Goal: Connect with others

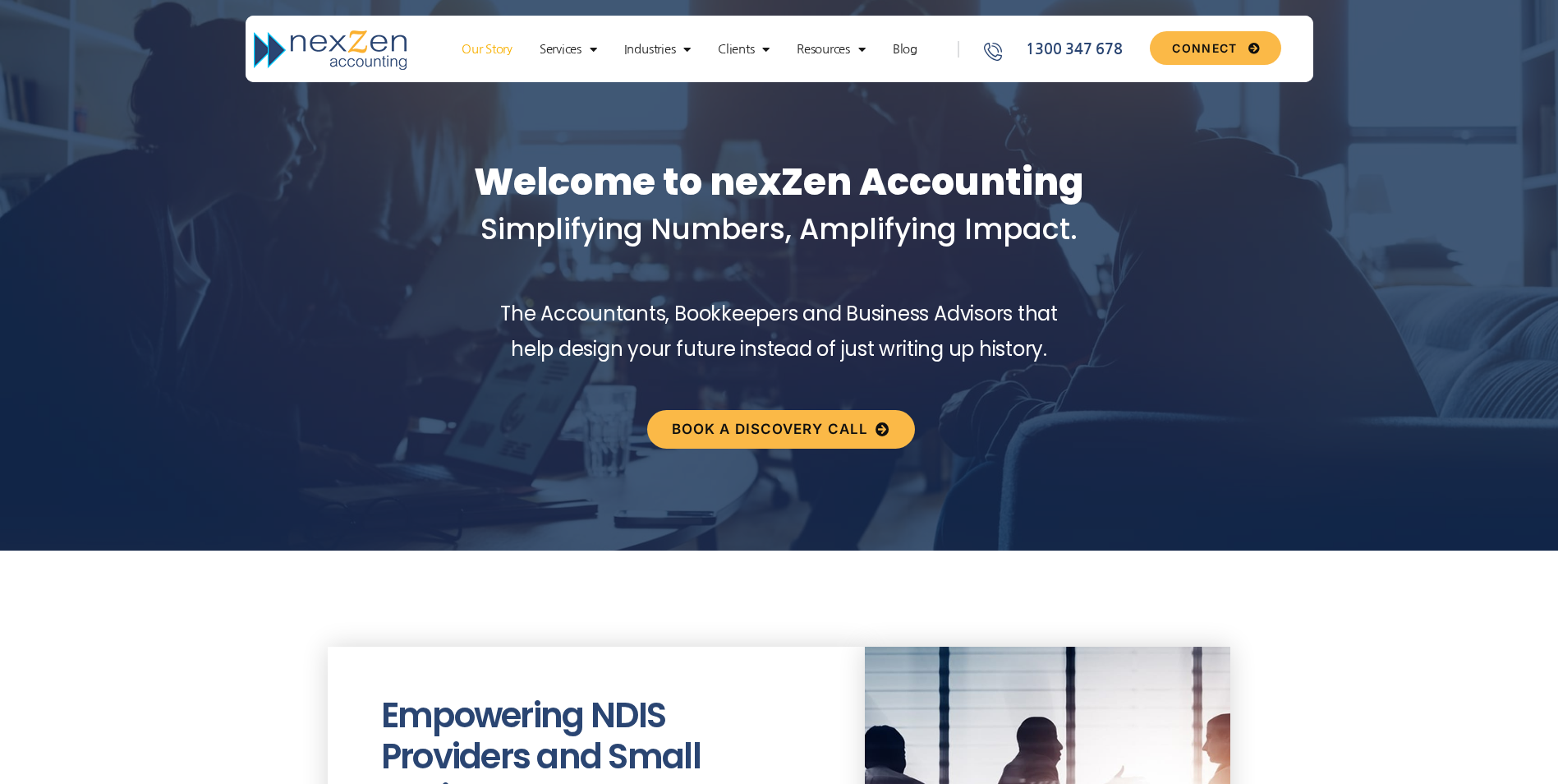
click at [489, 52] on link "Our Story" at bounding box center [486, 50] width 67 height 17
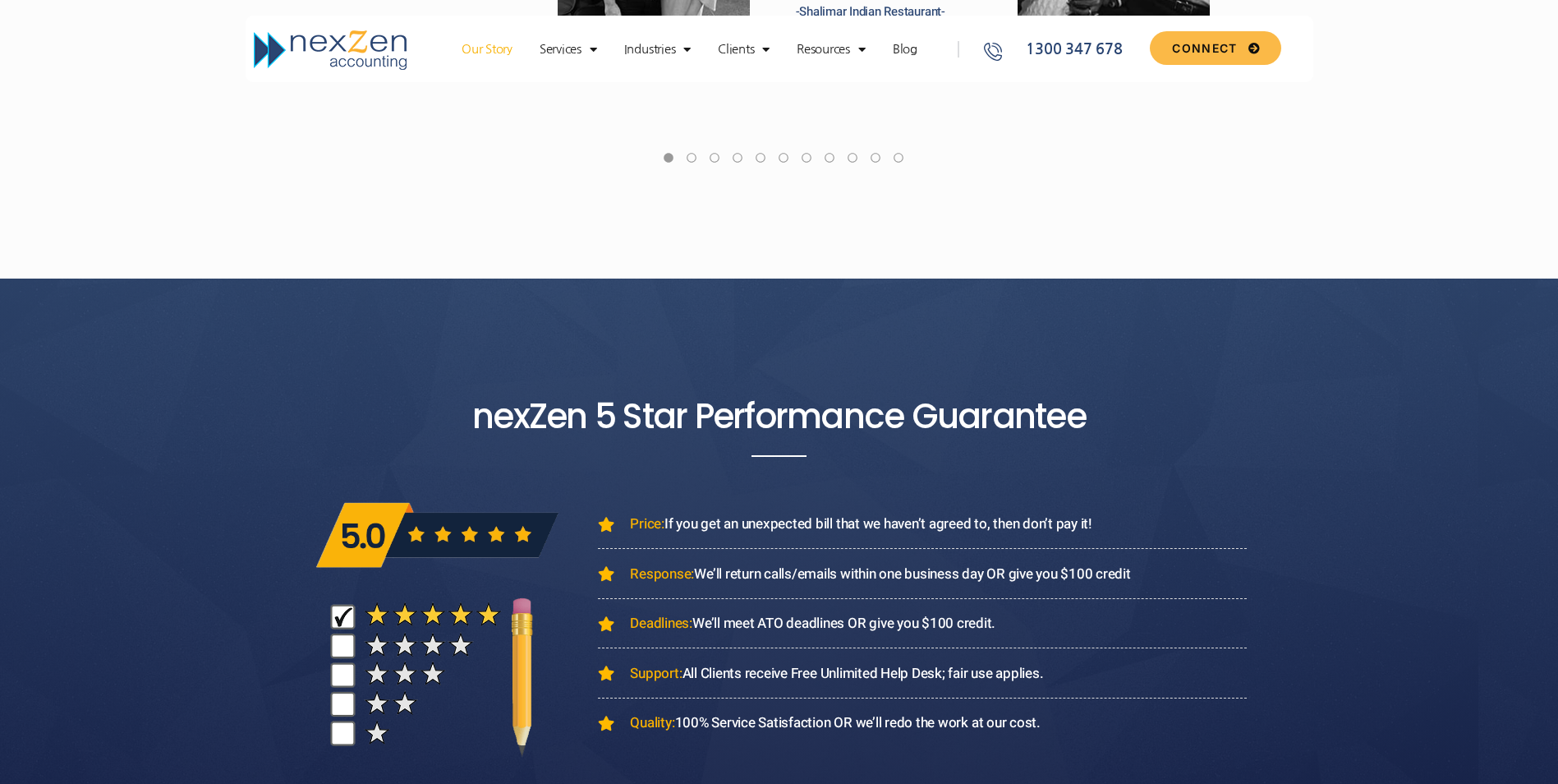
scroll to position [5995, 0]
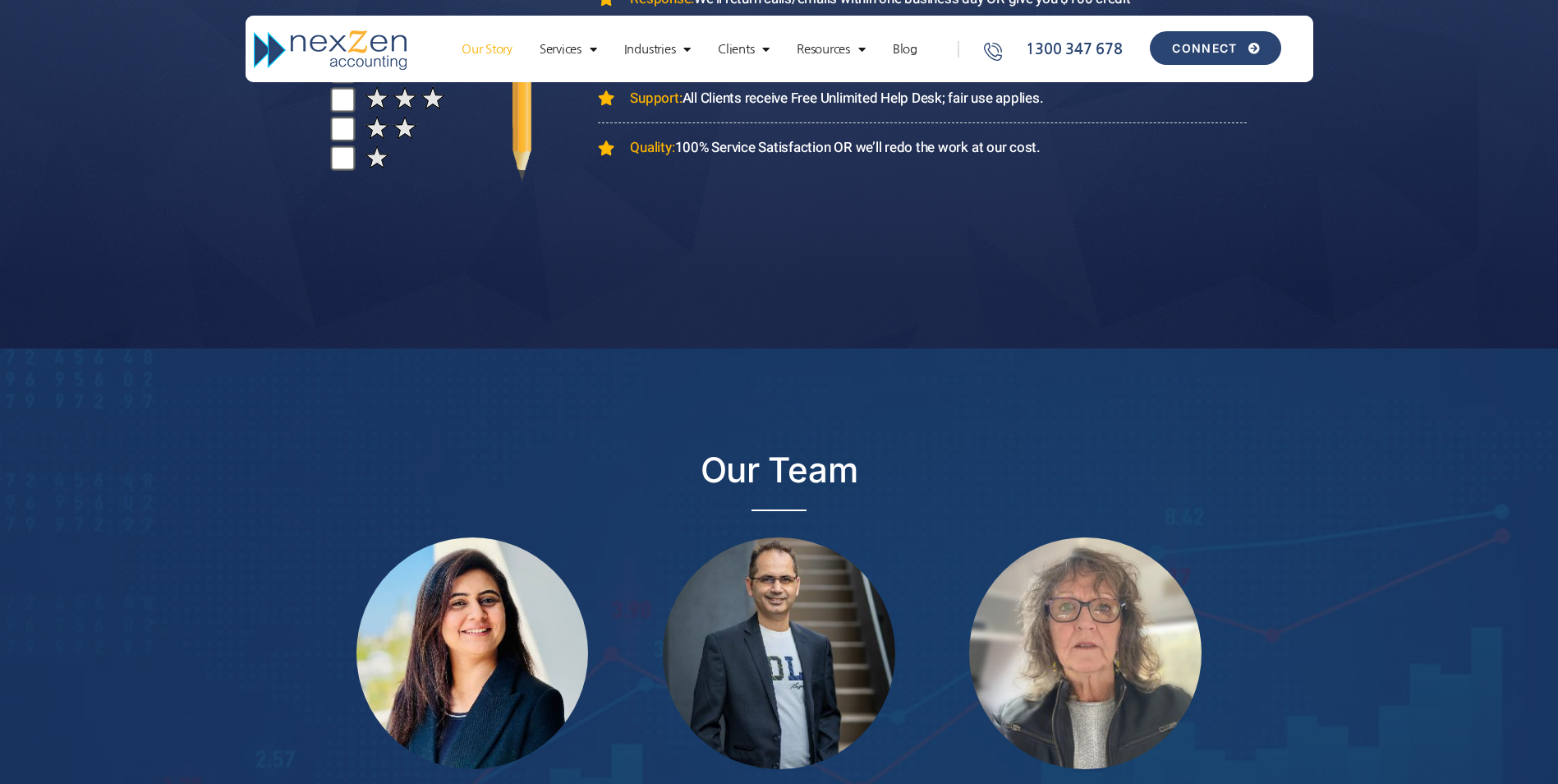
click at [1207, 49] on span "CONNECT" at bounding box center [1204, 48] width 65 height 12
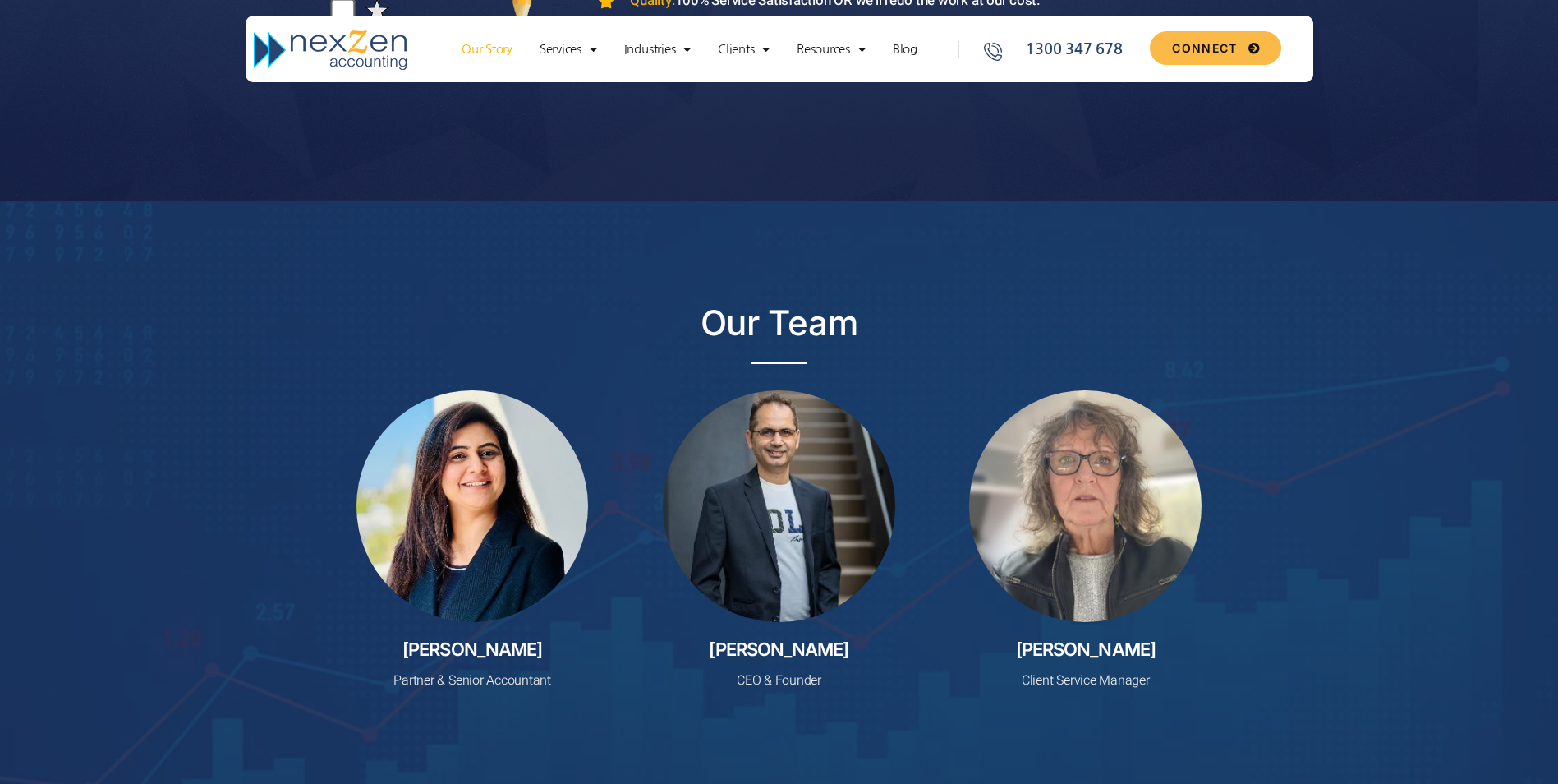
scroll to position [6406, 0]
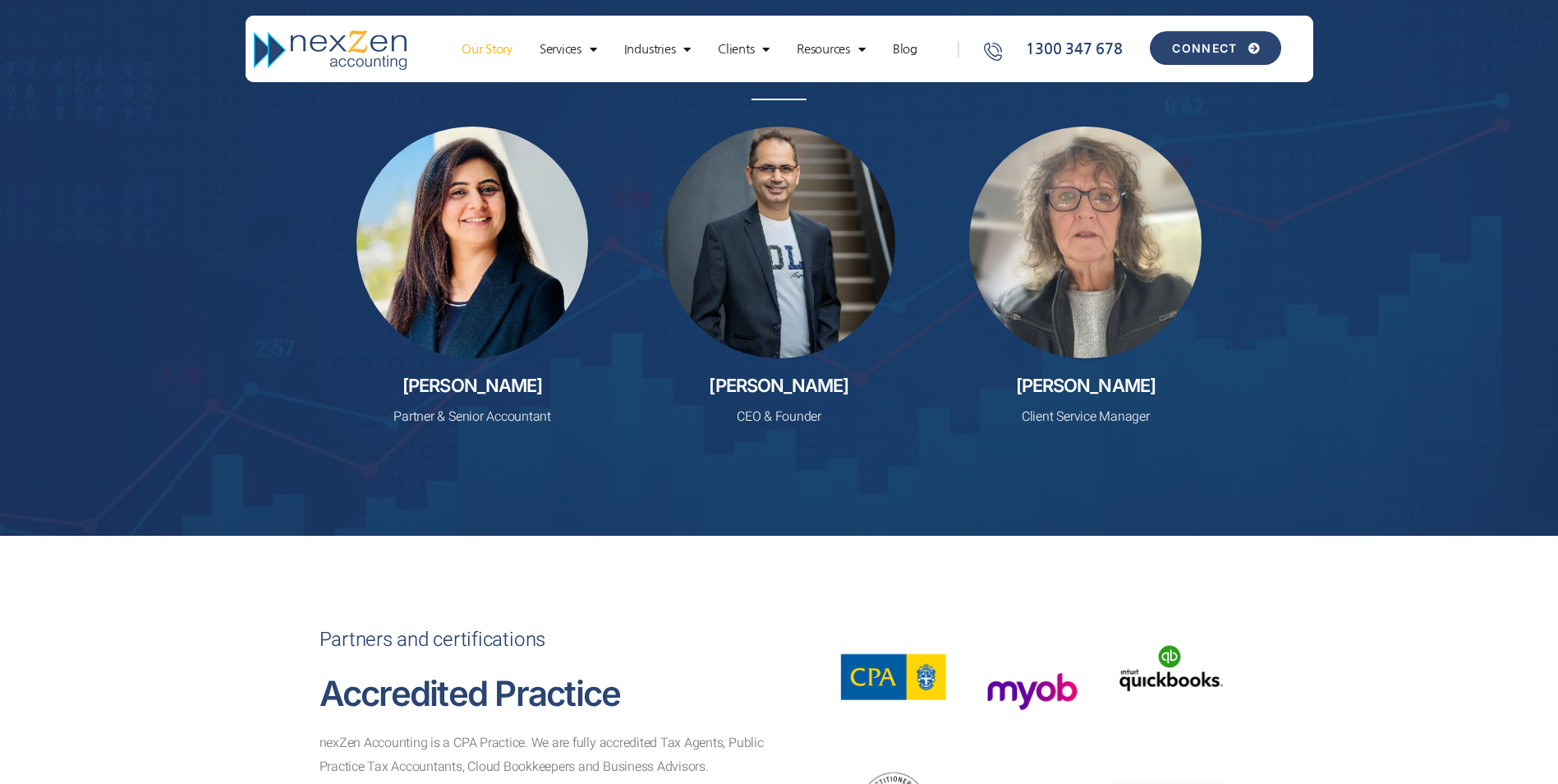
click at [1206, 53] on span "CONNECT" at bounding box center [1204, 48] width 65 height 12
